Goal: Find specific page/section: Find specific page/section

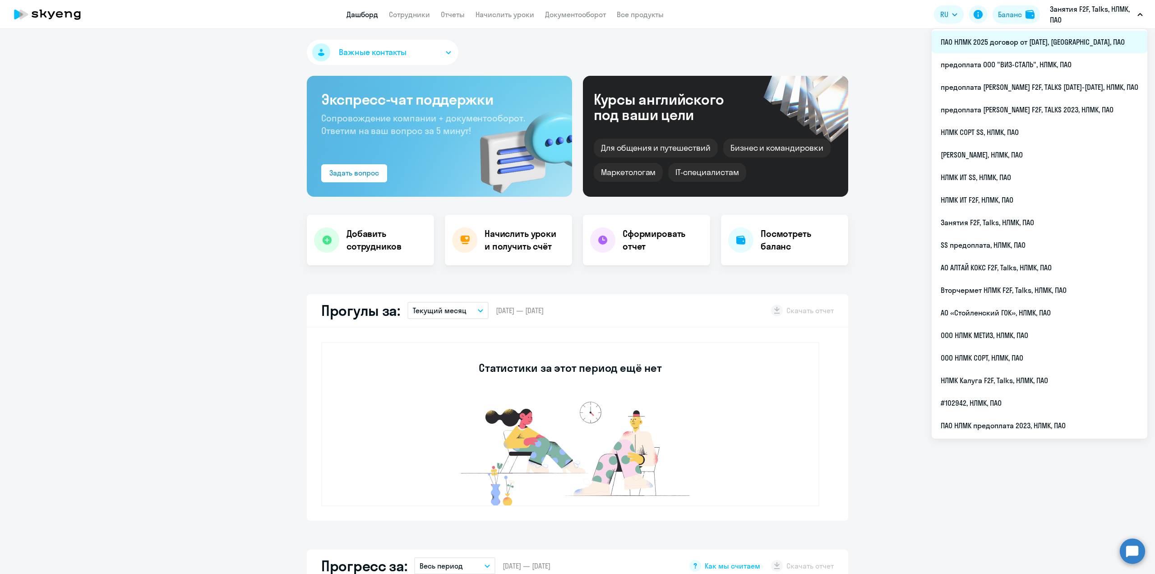
select select "30"
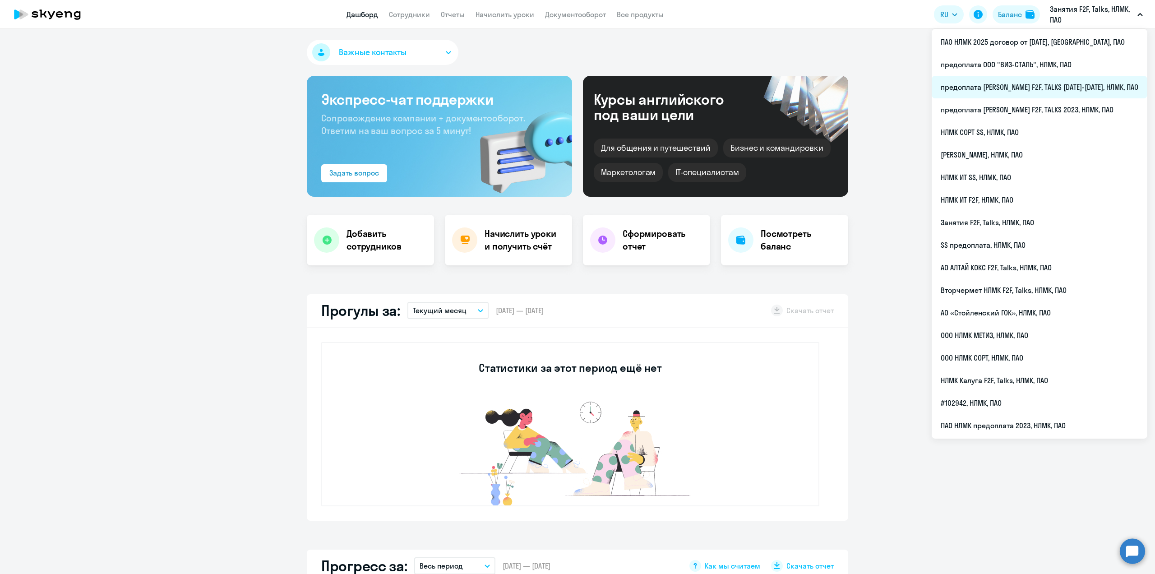
click at [1074, 82] on li "предоплата [PERSON_NAME] F2F, TALKS [DATE]-[DATE], НЛМК, ПАО" at bounding box center [1040, 87] width 216 height 23
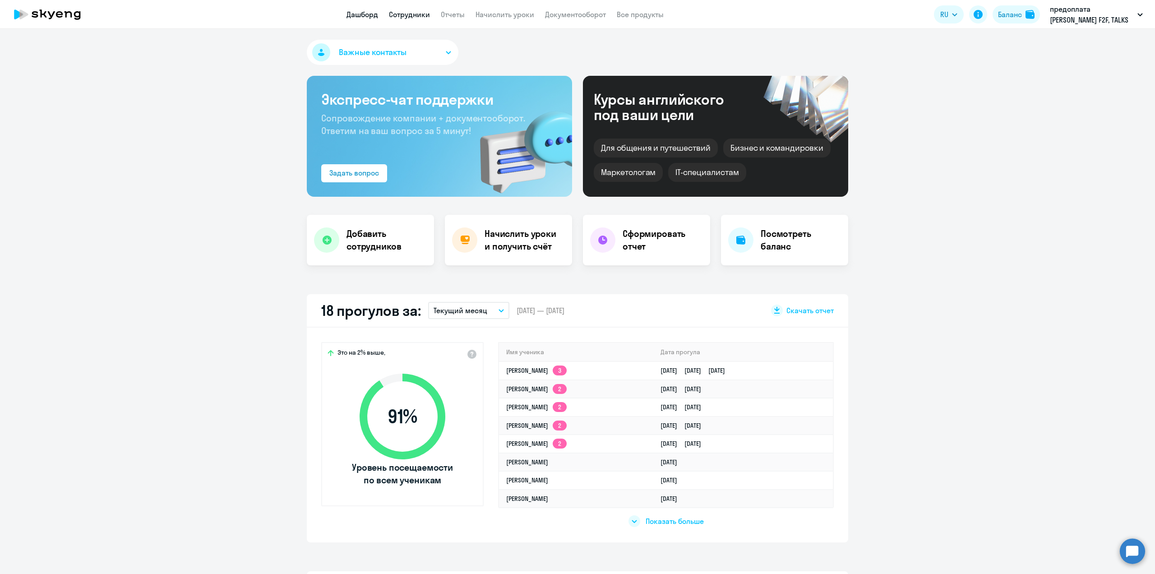
click at [409, 17] on link "Сотрудники" at bounding box center [409, 14] width 41 height 9
select select "30"
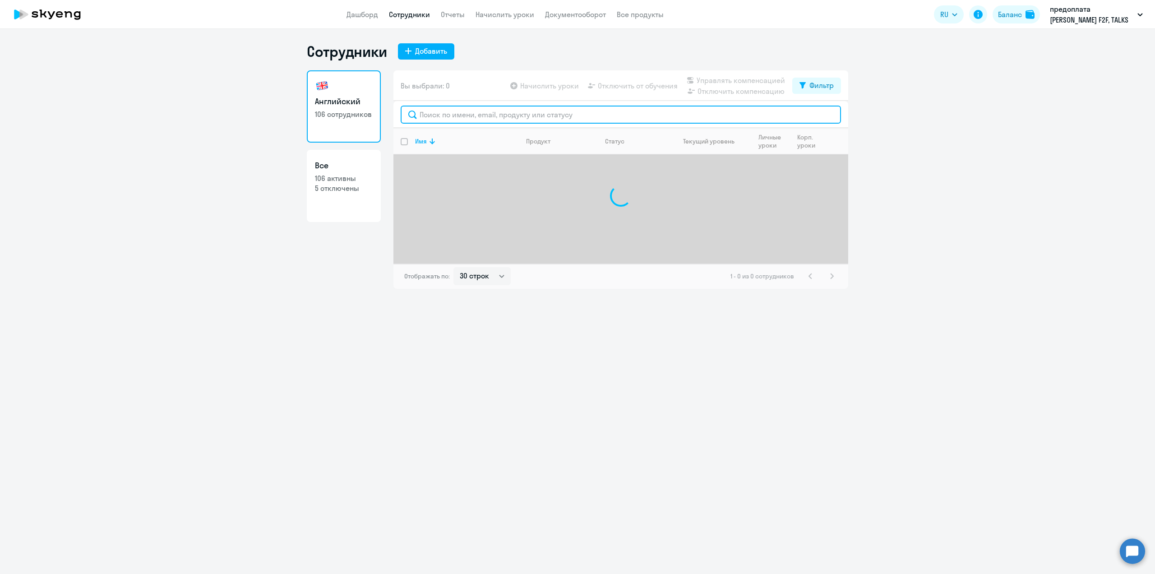
click at [466, 118] on input "text" at bounding box center [621, 115] width 440 height 18
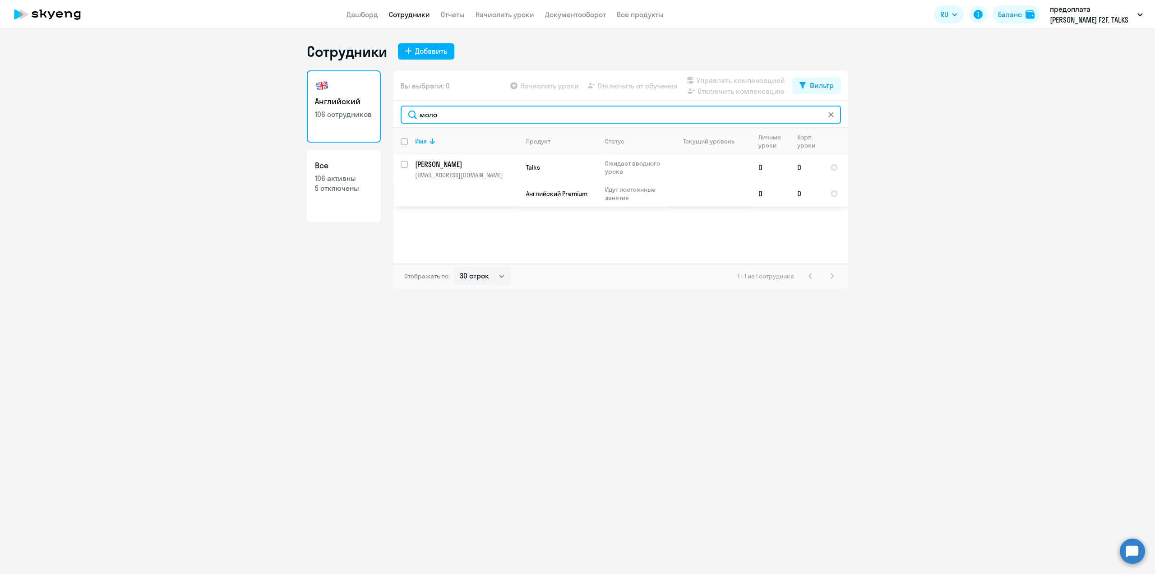
type input "моло"
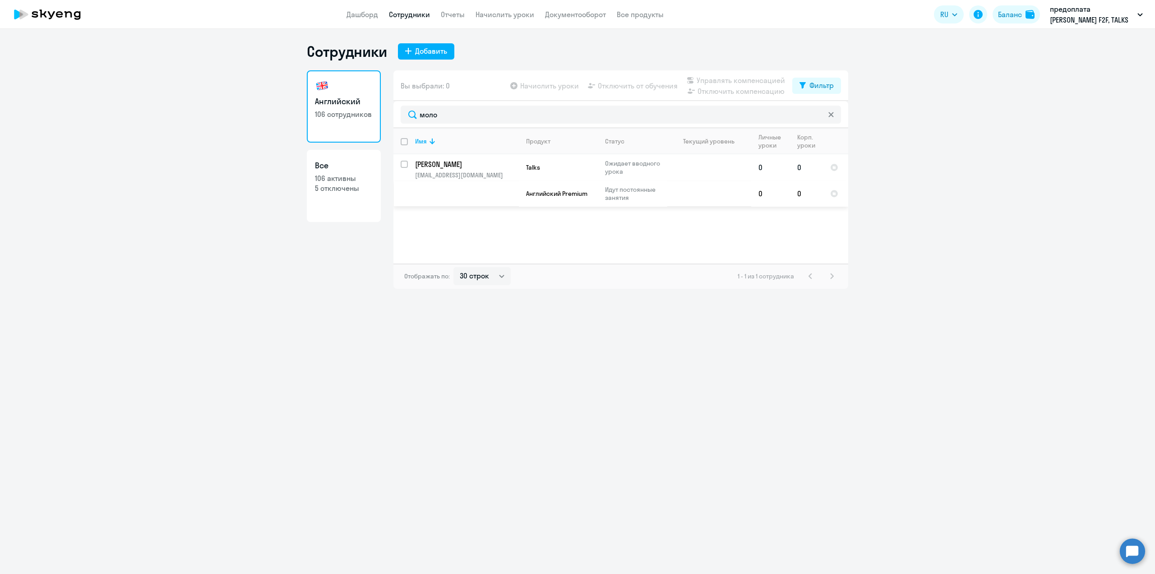
click at [462, 164] on p "[PERSON_NAME]" at bounding box center [466, 164] width 102 height 10
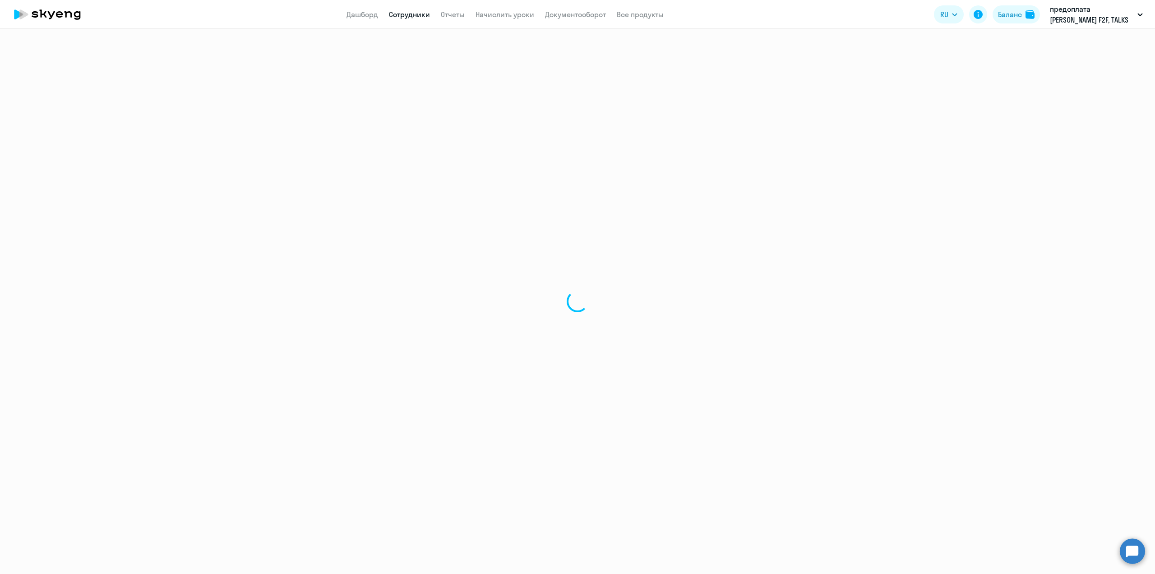
select select "english"
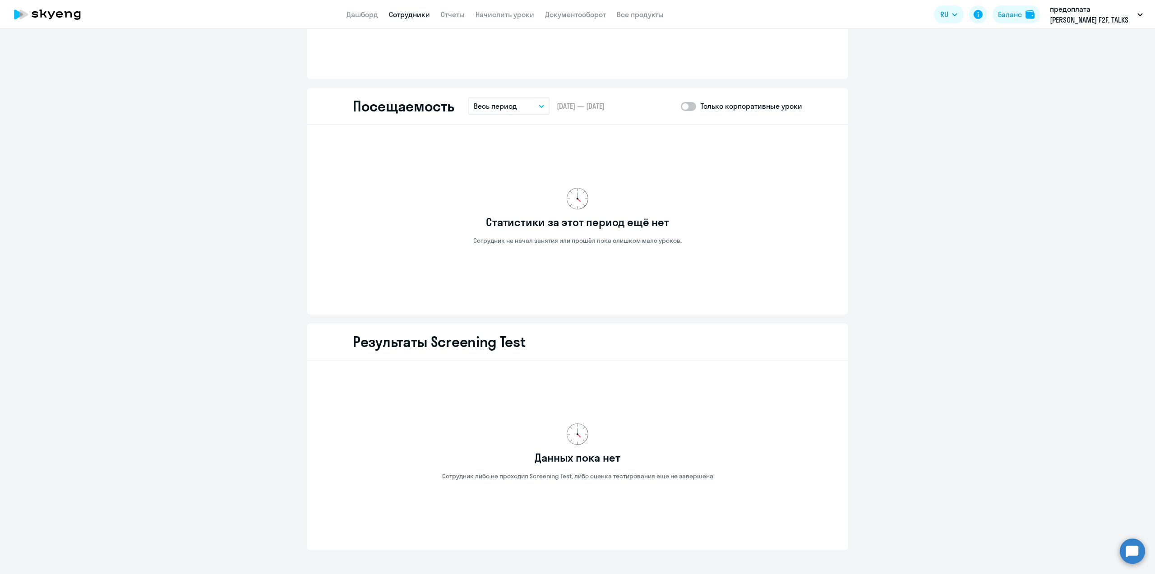
scroll to position [937, 0]
